Goal: Task Accomplishment & Management: Manage account settings

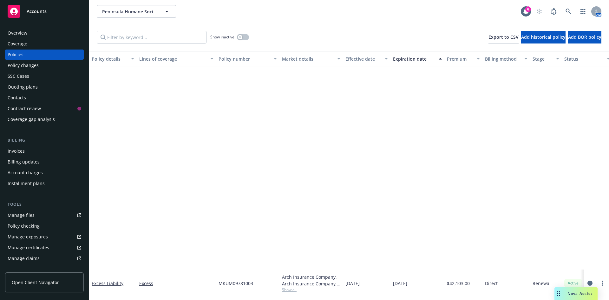
scroll to position [252, 0]
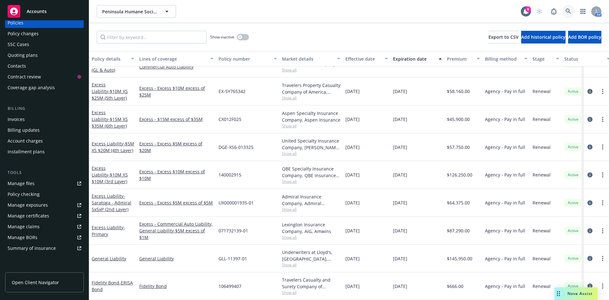
click at [569, 11] on icon at bounding box center [567, 11] width 5 height 5
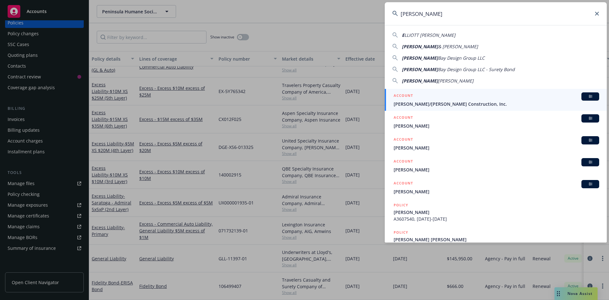
type input "Elliott"
click at [509, 98] on div "ACCOUNT BI" at bounding box center [495, 96] width 205 height 8
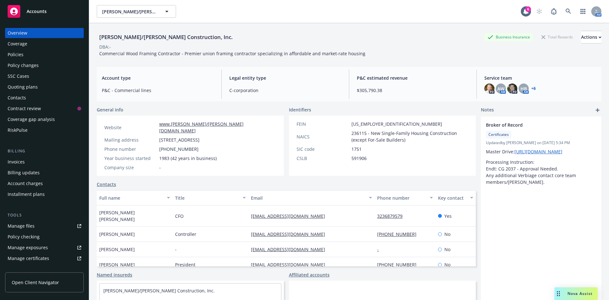
click at [41, 57] on div "Policies" at bounding box center [45, 54] width 74 height 10
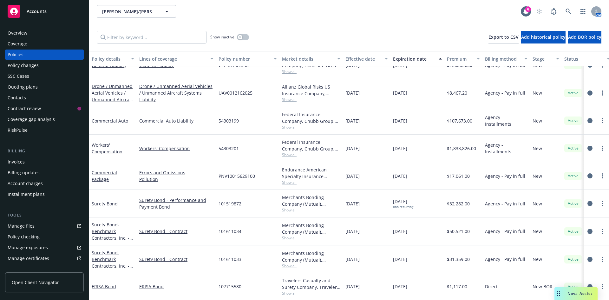
scroll to position [32, 0]
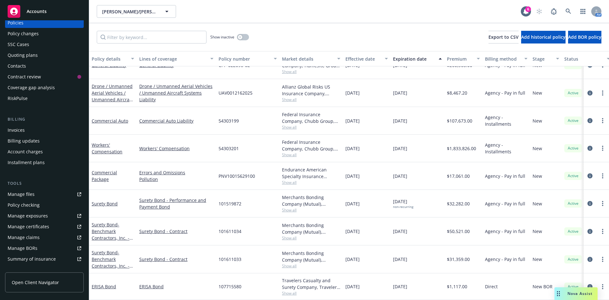
click at [55, 229] on link "Manage certificates" at bounding box center [44, 226] width 79 height 10
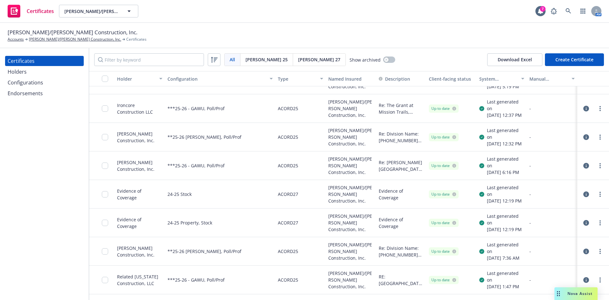
scroll to position [32, 0]
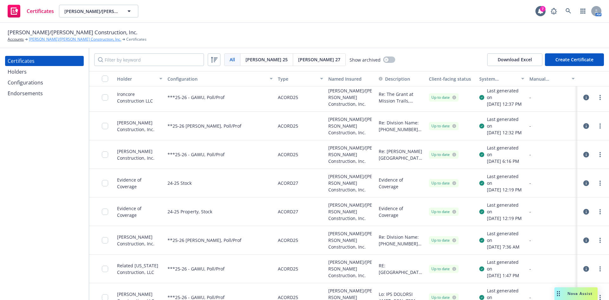
click at [63, 38] on link "[PERSON_NAME]/[PERSON_NAME] Construction, Inc." at bounding box center [75, 39] width 92 height 6
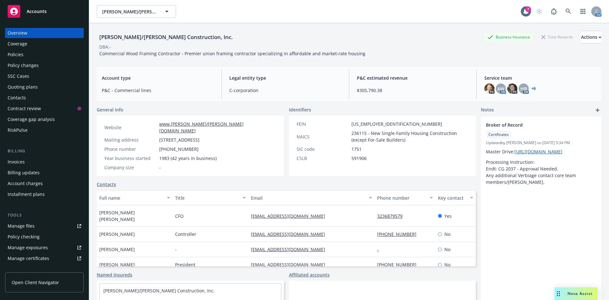
click at [531, 87] on link "+ 6" at bounding box center [533, 89] width 4 height 4
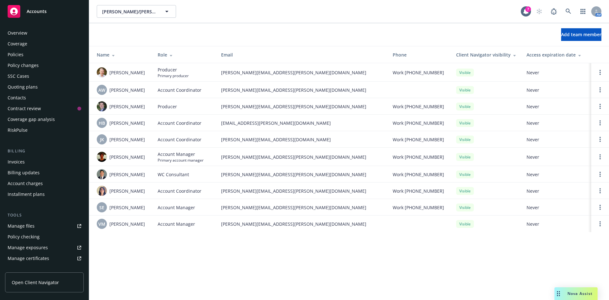
click at [43, 13] on span "Accounts" at bounding box center [37, 11] width 20 height 5
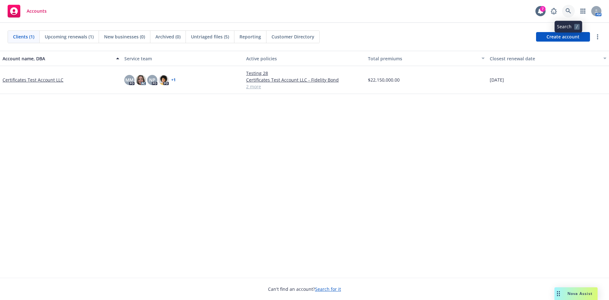
click at [569, 12] on icon at bounding box center [567, 10] width 5 height 5
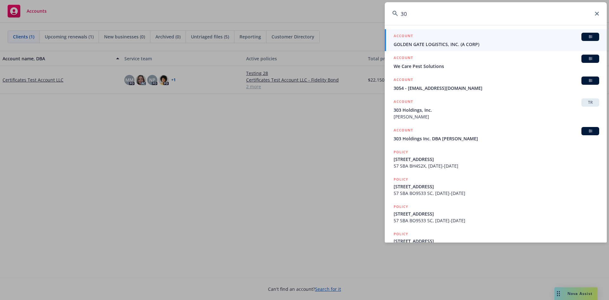
type input "3"
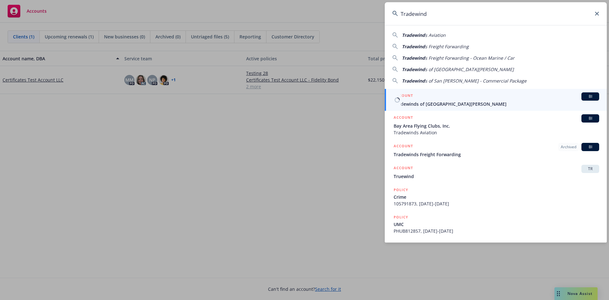
type input "Tradewind"
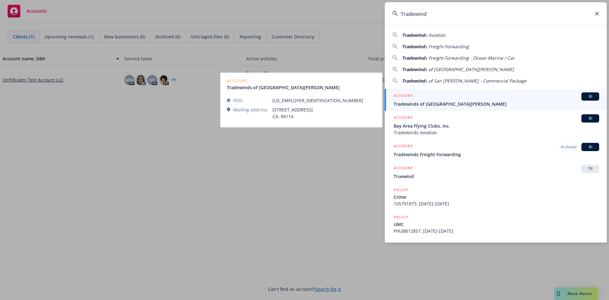
click at [450, 103] on span "Tradewinds of [GEOGRAPHIC_DATA][PERSON_NAME]" at bounding box center [495, 103] width 205 height 7
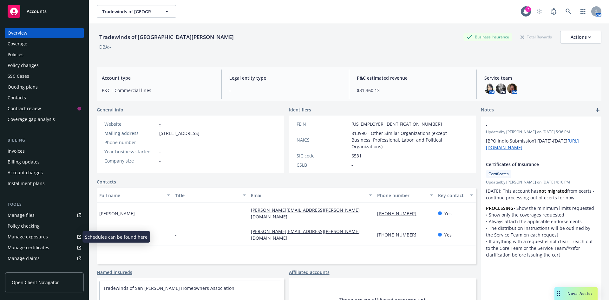
click at [29, 239] on div "Manage exposures" at bounding box center [28, 236] width 40 height 10
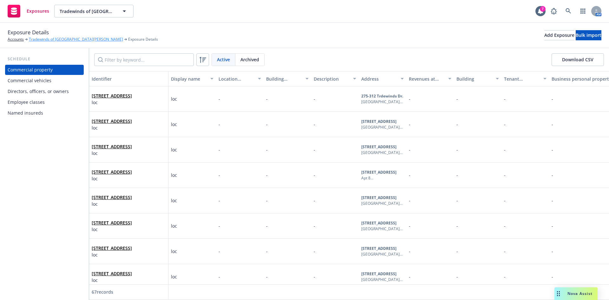
click at [55, 40] on link "Tradewinds of [GEOGRAPHIC_DATA][PERSON_NAME]" at bounding box center [76, 39] width 94 height 6
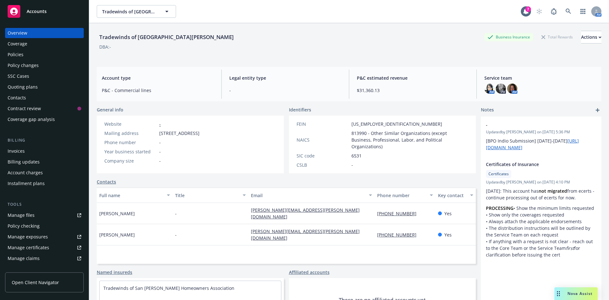
click at [42, 245] on div "Manage certificates" at bounding box center [29, 247] width 42 height 10
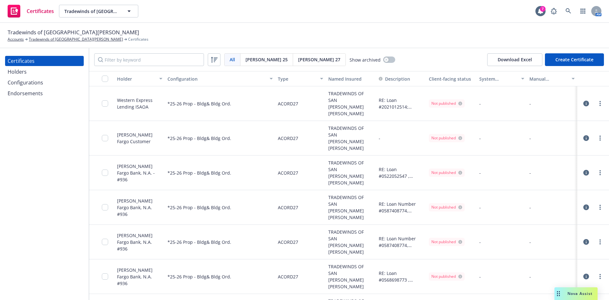
click at [559, 59] on button "Create Certificate" at bounding box center [574, 59] width 59 height 13
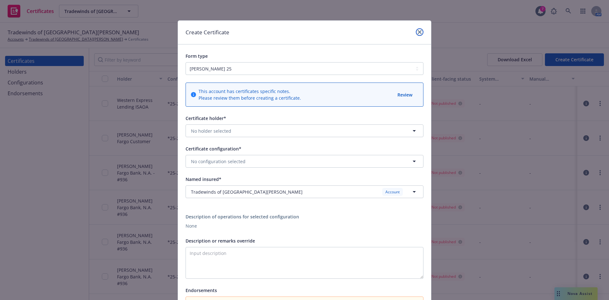
click at [417, 33] on icon "close" at bounding box center [419, 32] width 4 height 4
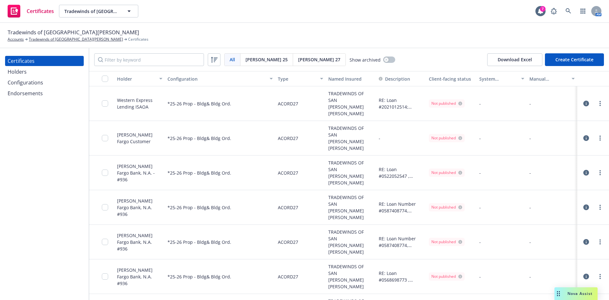
click at [294, 62] on div "[PERSON_NAME] 27" at bounding box center [319, 60] width 52 height 12
click at [560, 61] on button "Create Certificate" at bounding box center [574, 59] width 59 height 13
select select "ACORD27"
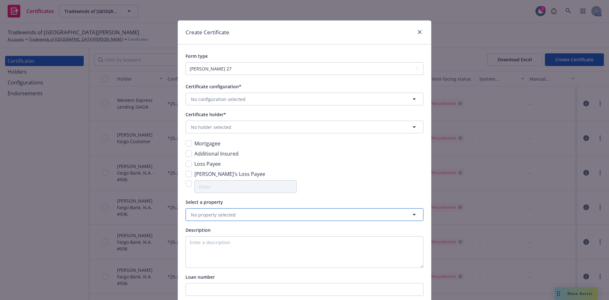
click at [267, 212] on button "No property selected" at bounding box center [304, 214] width 238 height 13
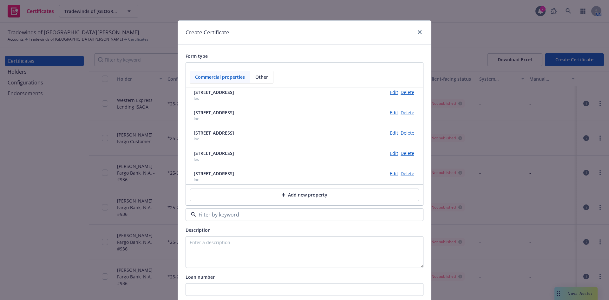
scroll to position [463, 0]
click at [417, 33] on icon "close" at bounding box center [419, 32] width 4 height 4
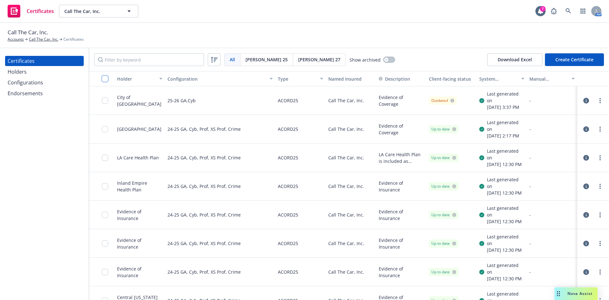
click at [105, 79] on input "checkbox" at bounding box center [105, 78] width 6 height 6
click at [71, 156] on div "Certificates Holders Configurations Endorsements" at bounding box center [44, 173] width 89 height 251
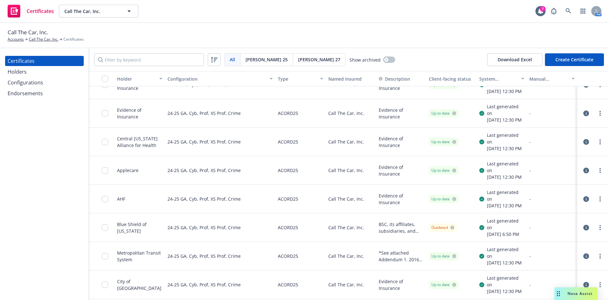
scroll to position [215, 0]
